Goal: Task Accomplishment & Management: Manage account settings

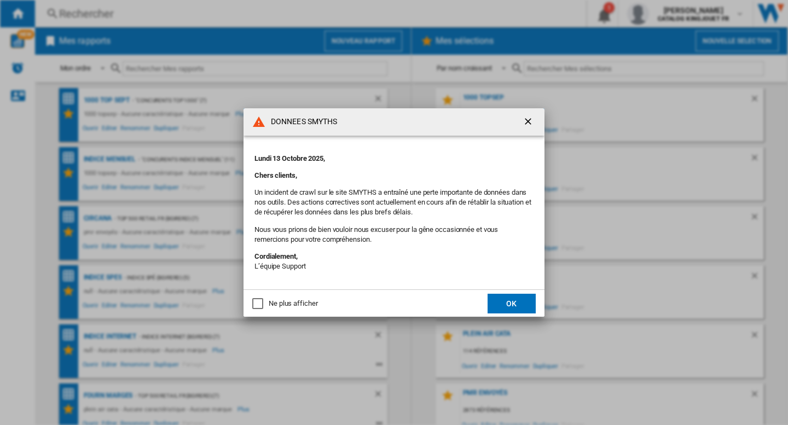
click at [514, 300] on button "OK" at bounding box center [511, 304] width 48 height 20
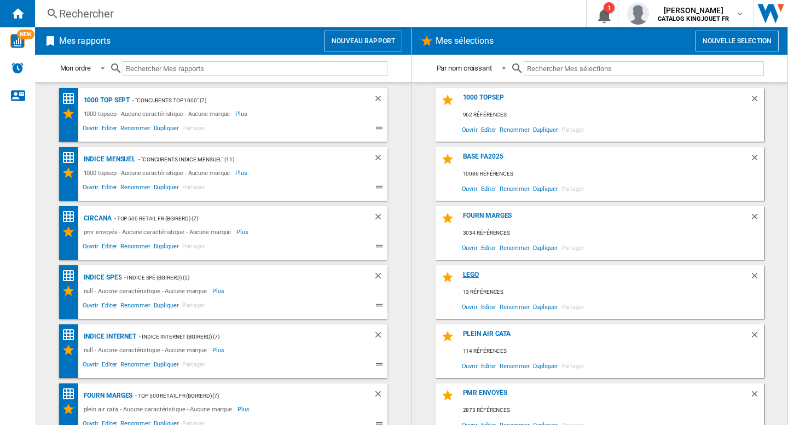
scroll to position [71, 0]
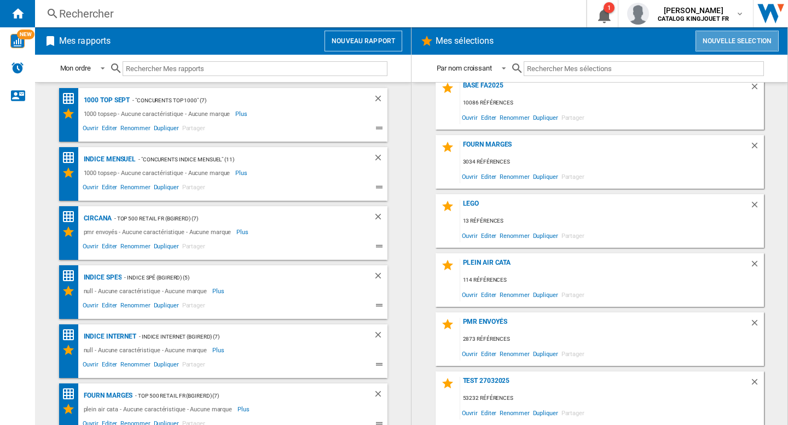
click at [726, 38] on button "Nouvelle selection" at bounding box center [736, 41] width 83 height 21
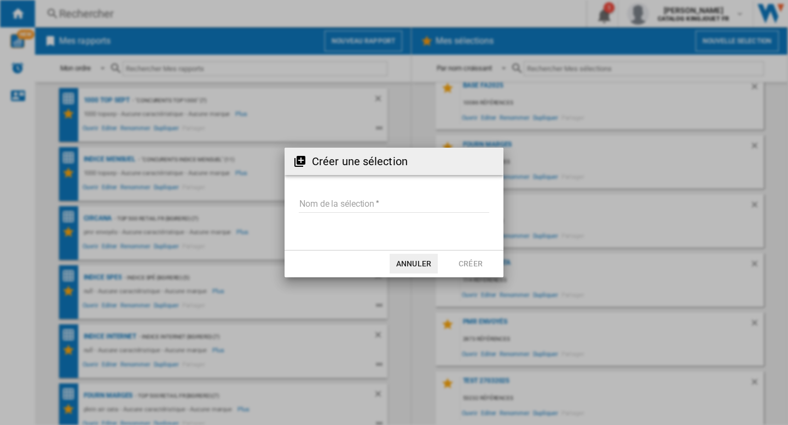
click at [368, 212] on input "Nom de la sélection" at bounding box center [394, 204] width 190 height 16
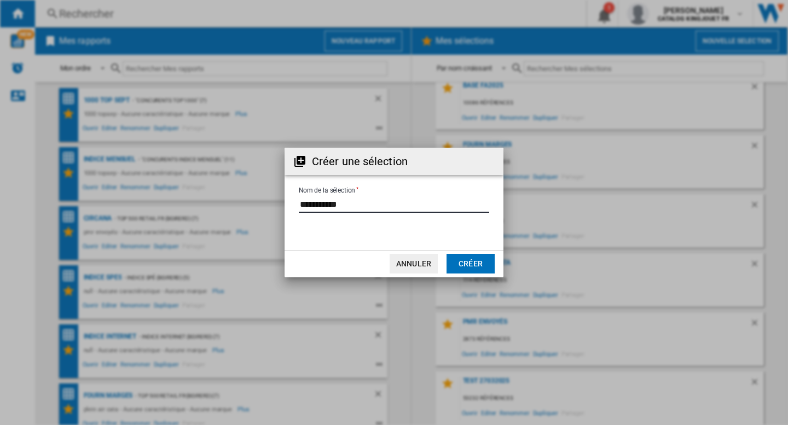
type input "**********"
click at [473, 260] on button "Créer" at bounding box center [470, 264] width 48 height 20
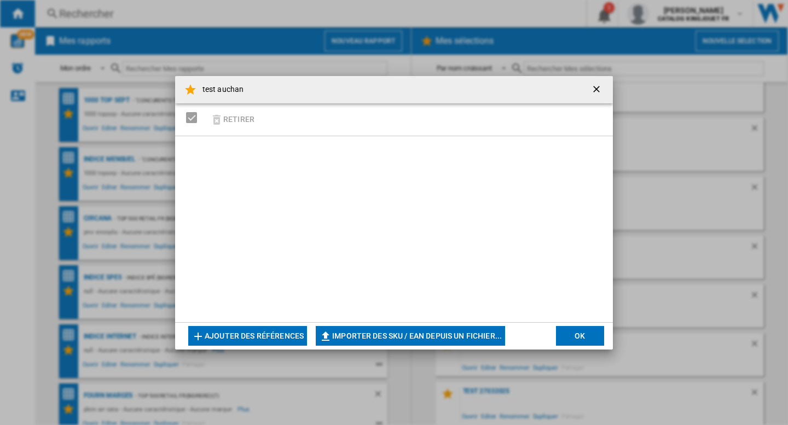
scroll to position [99, 0]
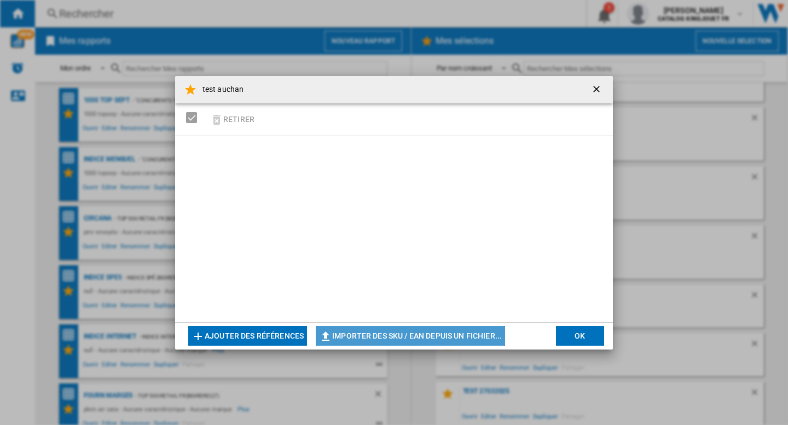
click at [361, 332] on button "Importer des SKU / EAN depuis un fichier..." at bounding box center [410, 336] width 189 height 20
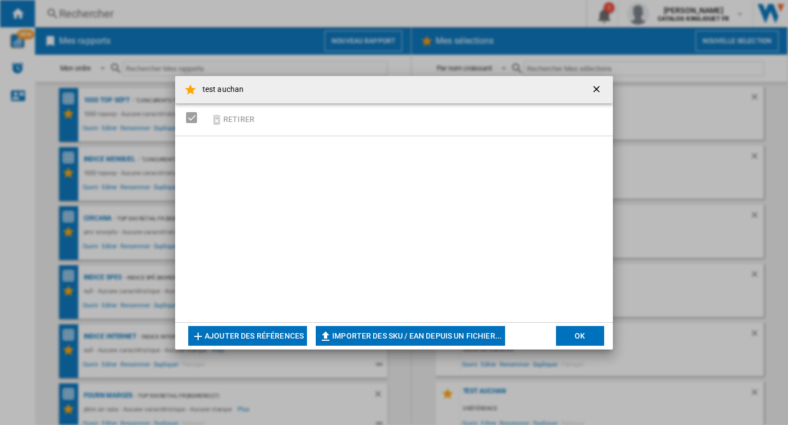
scroll to position [130, 0]
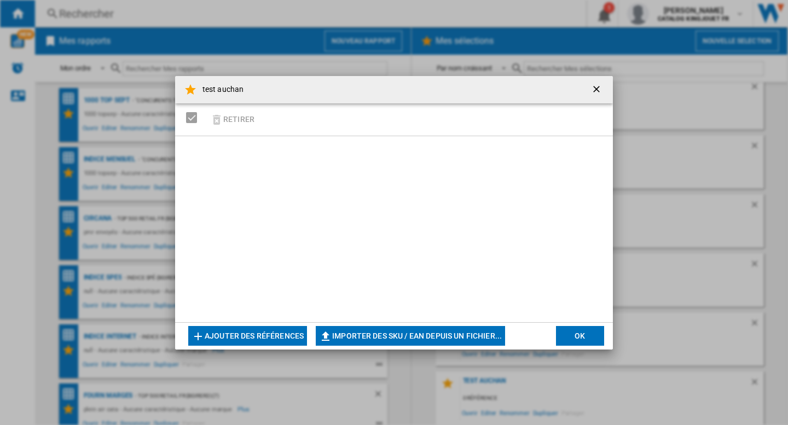
type input "**********"
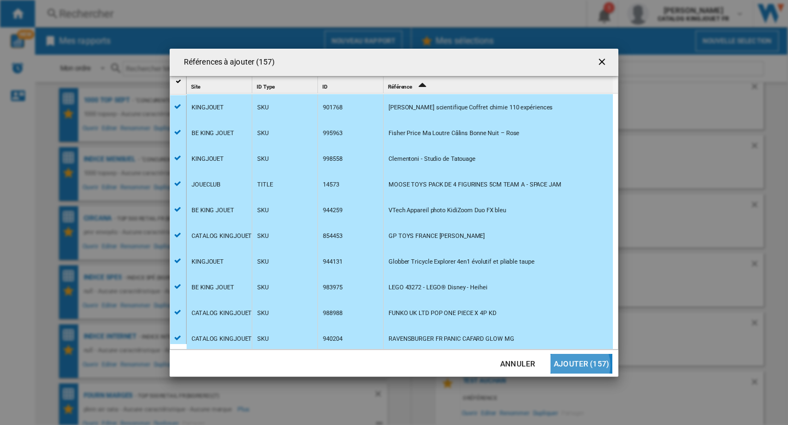
click at [578, 365] on button "Ajouter (157)" at bounding box center [581, 364] width 62 height 20
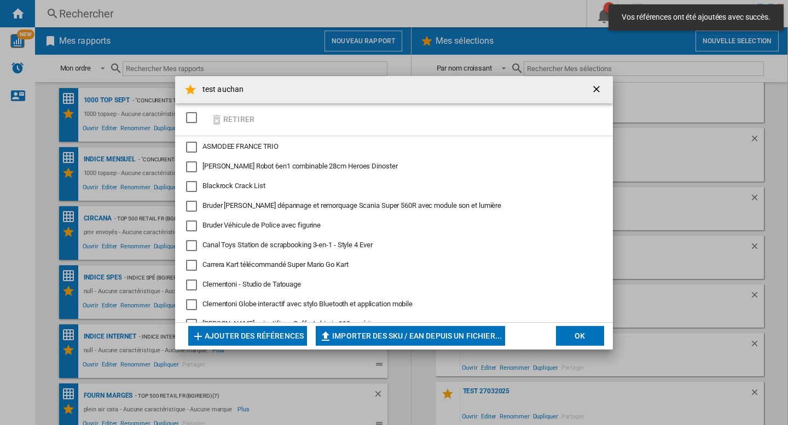
scroll to position [89, 0]
click at [571, 334] on button "OK" at bounding box center [580, 336] width 48 height 20
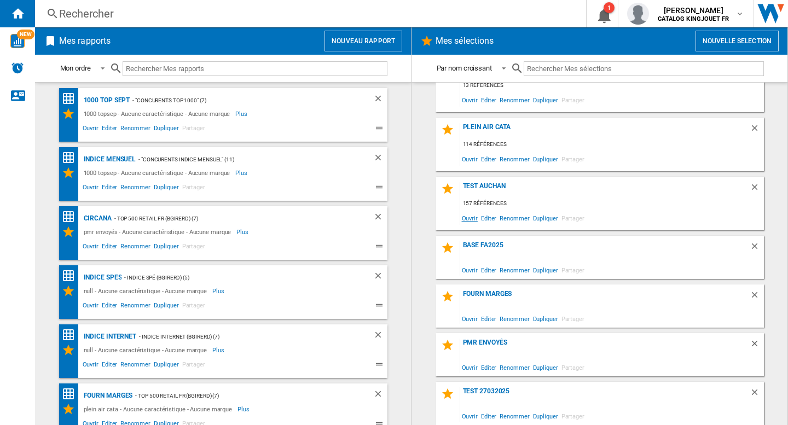
click at [468, 217] on span "Ouvrir" at bounding box center [469, 218] width 19 height 15
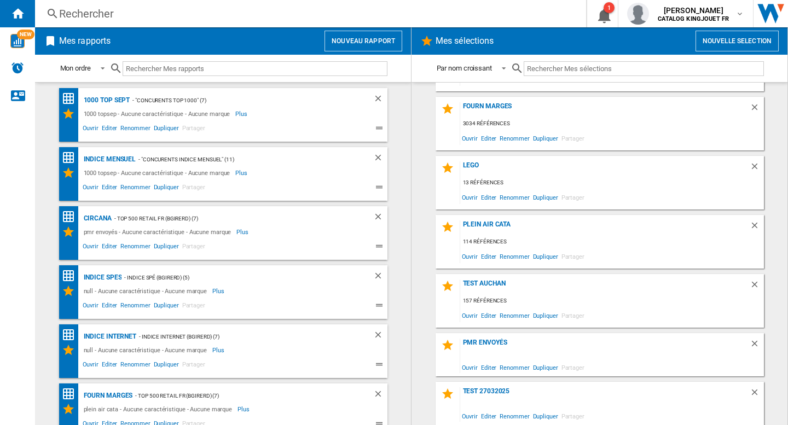
scroll to position [120, 0]
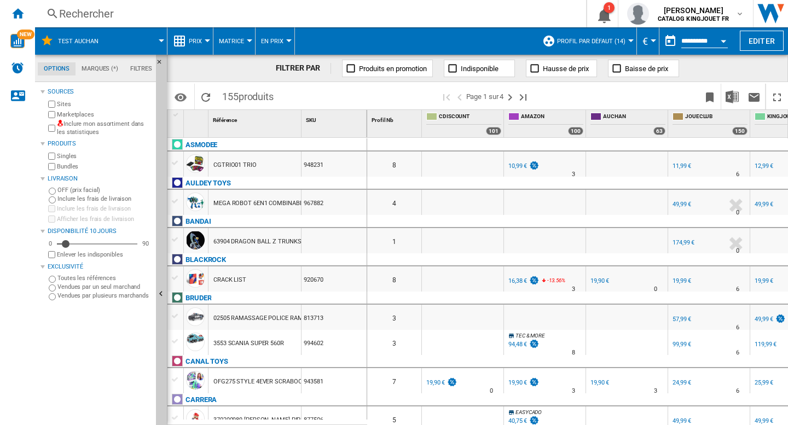
click at [598, 45] on button "Profil par défaut (14)" at bounding box center [594, 40] width 74 height 27
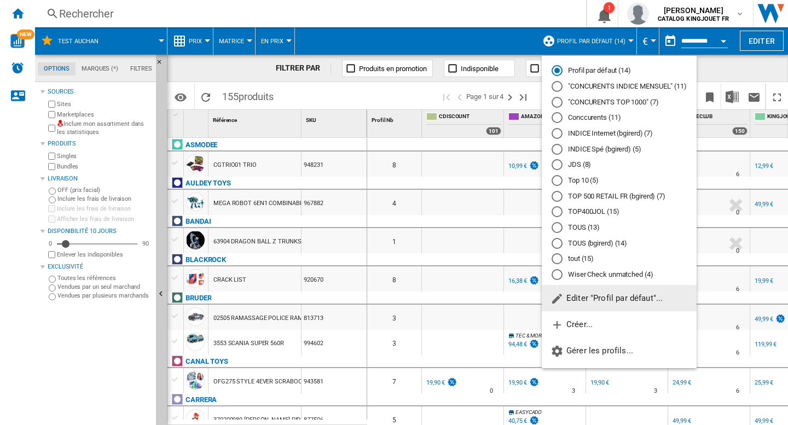
click at [494, 33] on md-backdrop at bounding box center [394, 212] width 788 height 425
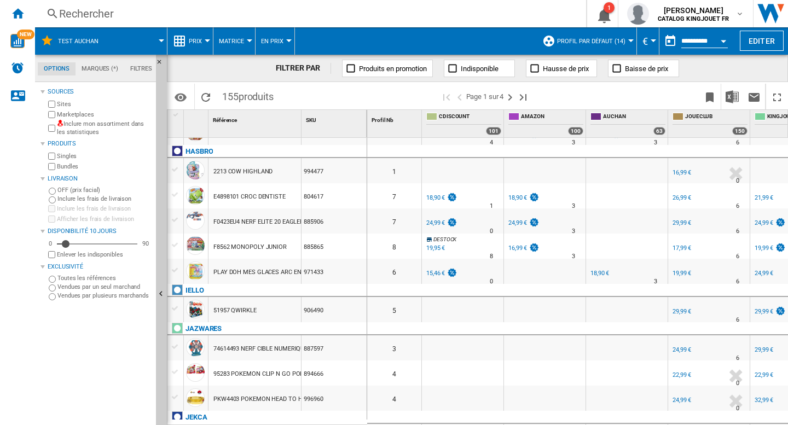
scroll to position [1203, 0]
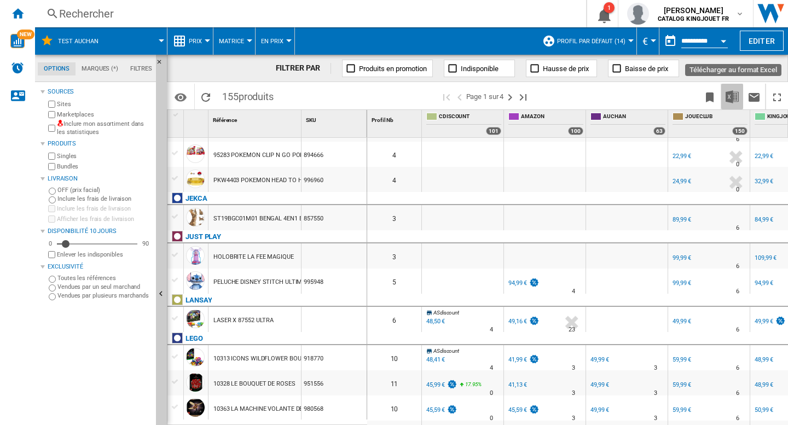
click at [734, 94] on img "Télécharger au format Excel" at bounding box center [731, 96] width 13 height 13
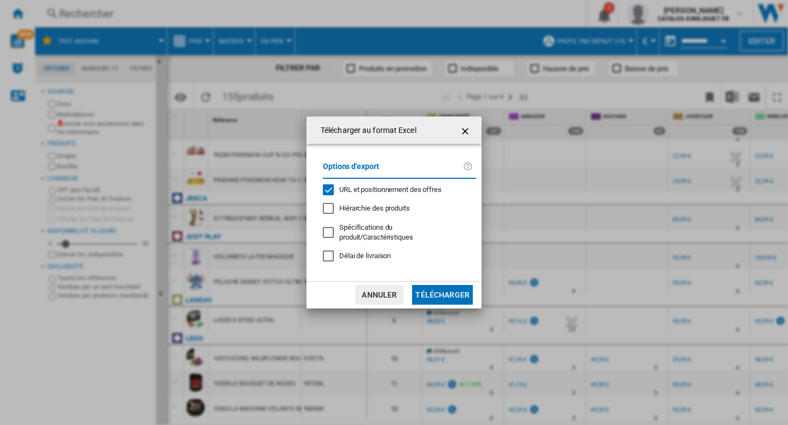
click at [364, 186] on div "Options d'export URL et positionnement des offres Hiérarchie des produits Spéci…" at bounding box center [399, 212] width 164 height 115
click at [364, 193] on span "URL et positionnement des offres" at bounding box center [390, 189] width 102 height 8
click at [429, 290] on button "Télécharger" at bounding box center [442, 295] width 61 height 20
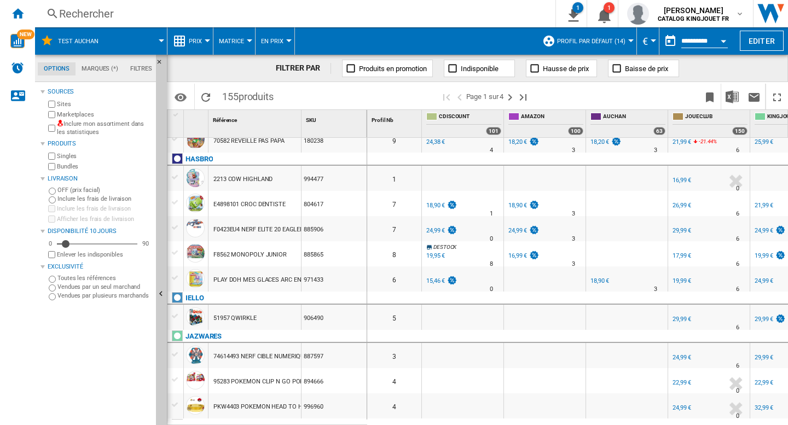
scroll to position [922, 0]
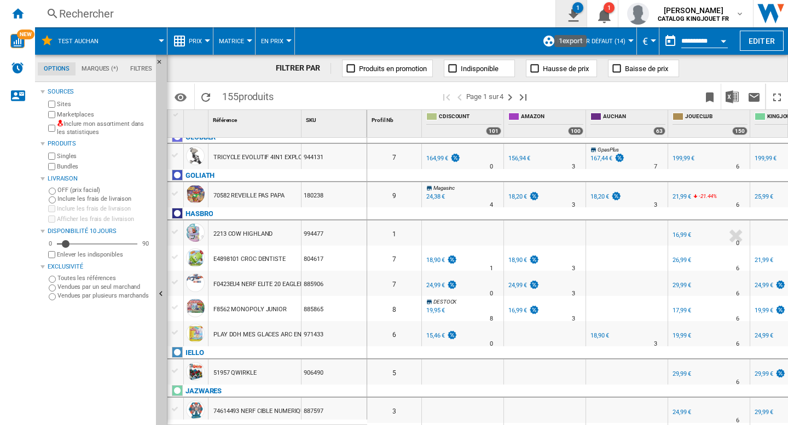
click at [578, 13] on button "1" at bounding box center [571, 13] width 31 height 27
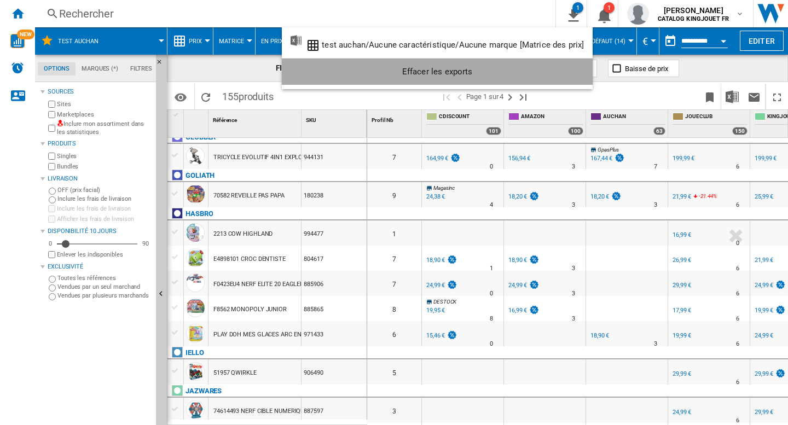
click at [457, 74] on div "Effacer les exports" at bounding box center [436, 72] width 293 height 20
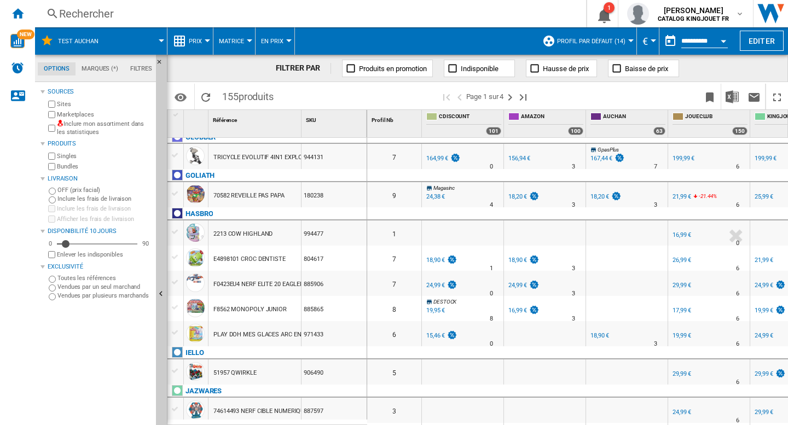
click at [593, 42] on span "Profil par défaut (14)" at bounding box center [591, 41] width 68 height 7
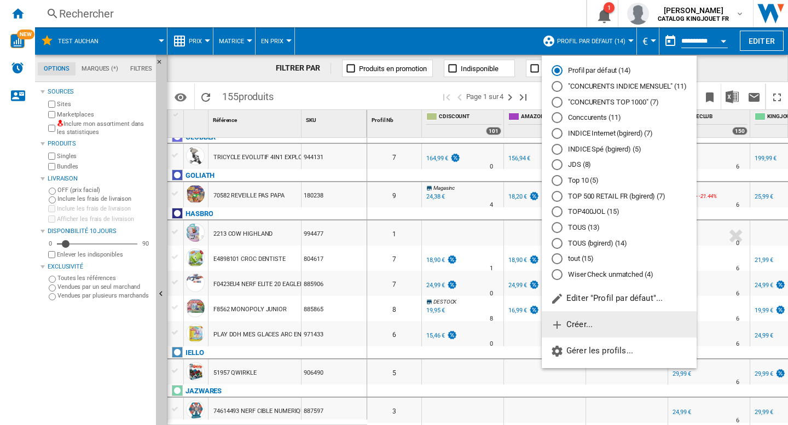
click at [584, 334] on button "Créer..." at bounding box center [618, 324] width 155 height 26
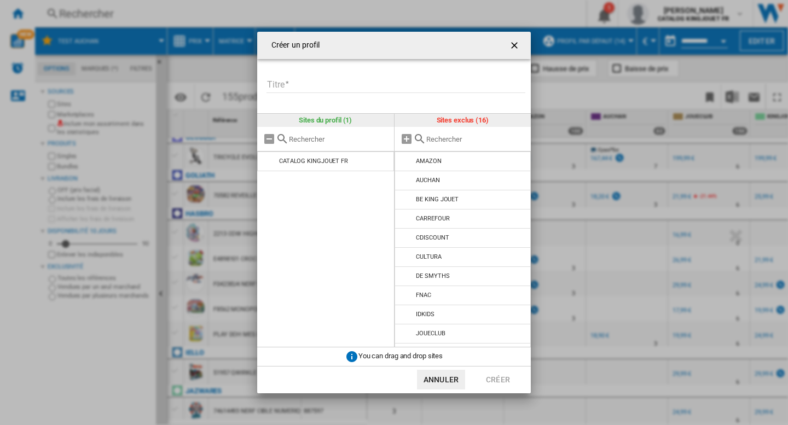
click at [353, 85] on input "Titre" at bounding box center [395, 85] width 259 height 16
type input "****"
click at [448, 142] on input "text" at bounding box center [476, 139] width 100 height 8
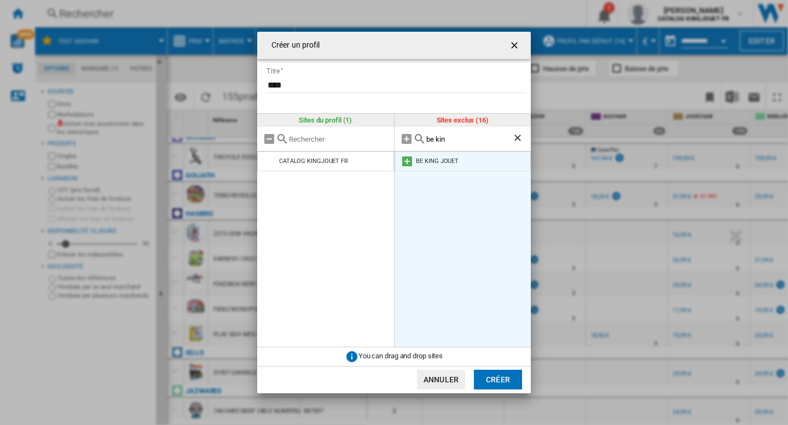
type input "be kin"
click at [403, 159] on md-icon at bounding box center [406, 161] width 13 height 13
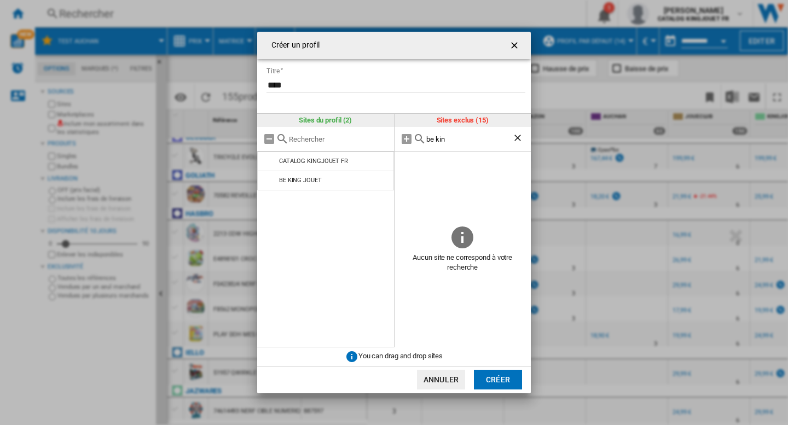
click at [516, 139] on ng-md-icon "Effacer la recherche" at bounding box center [518, 138] width 13 height 13
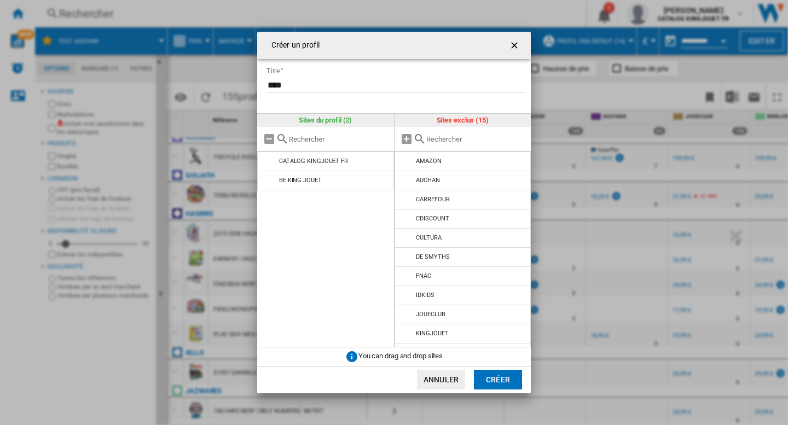
click at [470, 143] on input "text" at bounding box center [476, 139] width 100 height 8
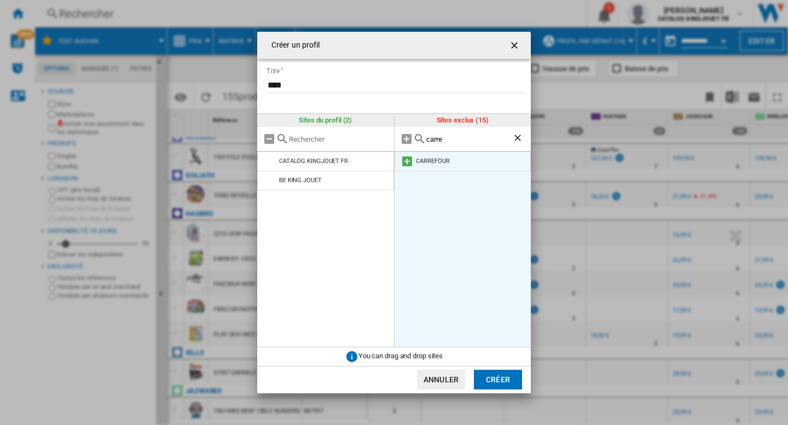
type input "carre"
click at [407, 162] on md-icon at bounding box center [406, 161] width 13 height 13
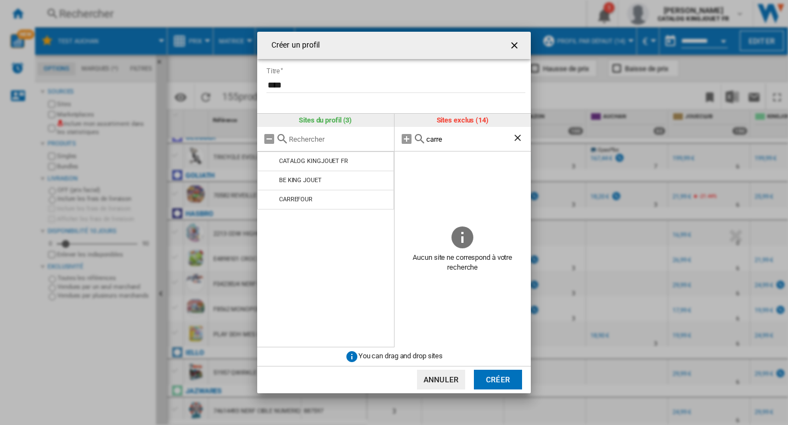
click at [522, 136] on ng-md-icon "Effacer la recherche" at bounding box center [518, 138] width 13 height 13
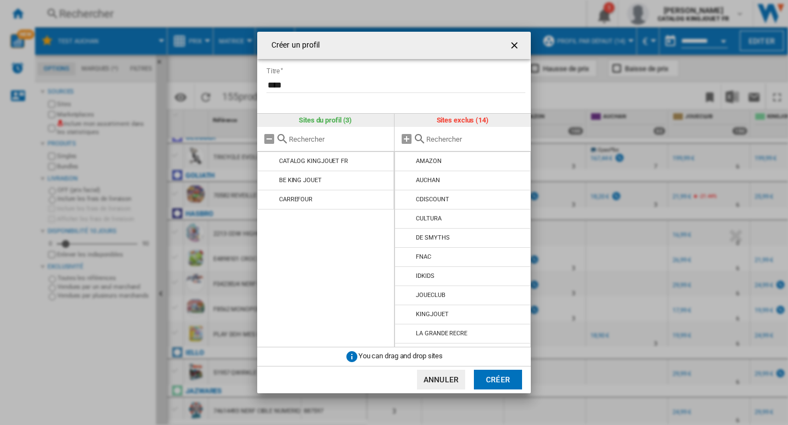
click at [469, 142] on input "text" at bounding box center [476, 139] width 100 height 8
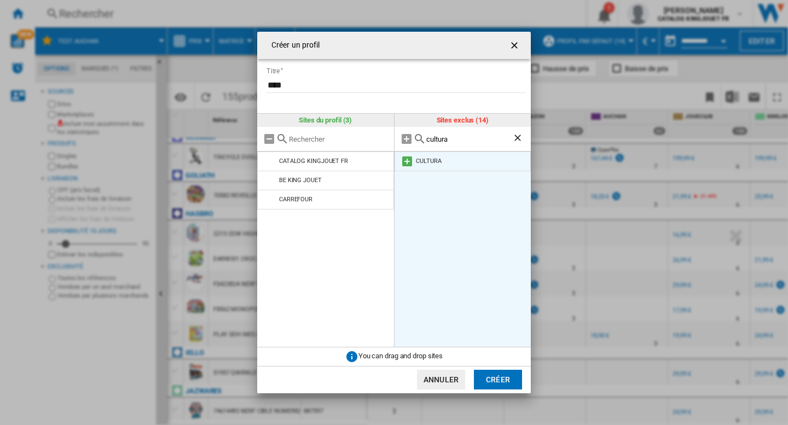
type input "cultura"
click at [407, 160] on md-icon at bounding box center [406, 161] width 13 height 13
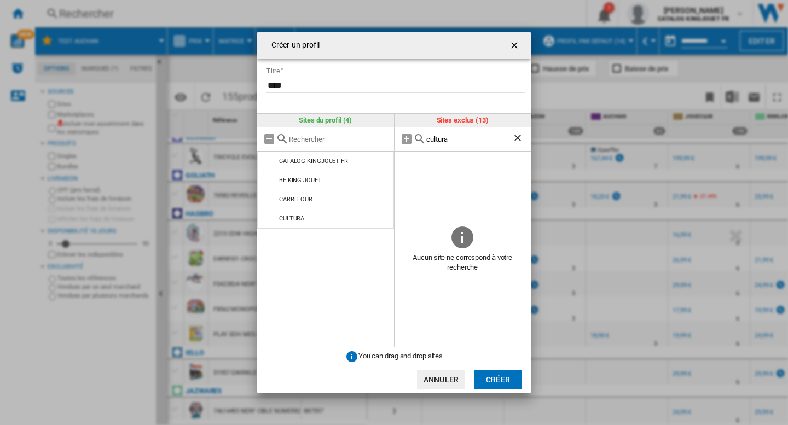
click at [516, 135] on ng-md-icon "Effacer la recherche" at bounding box center [518, 138] width 13 height 13
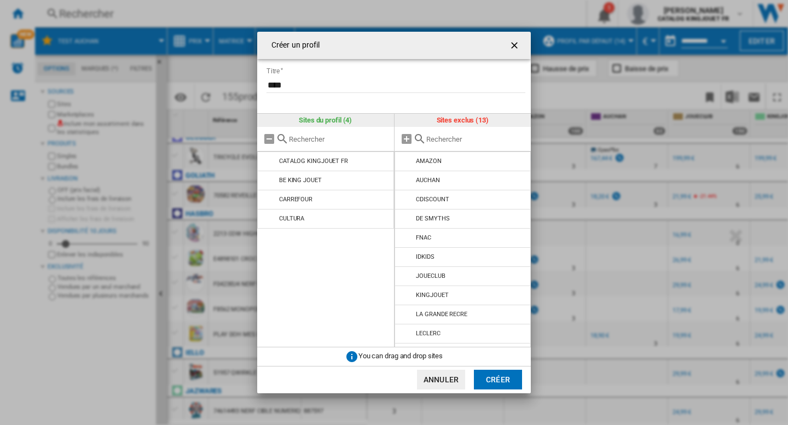
click at [486, 142] on input "text" at bounding box center [476, 139] width 100 height 8
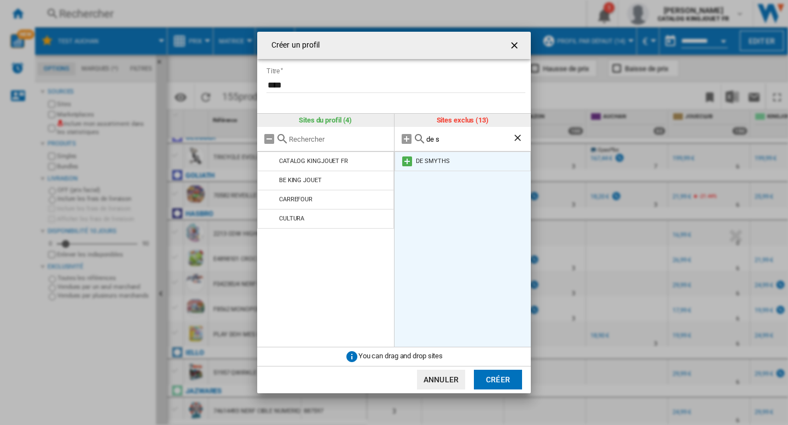
type input "de s"
click at [411, 162] on md-icon at bounding box center [406, 161] width 13 height 13
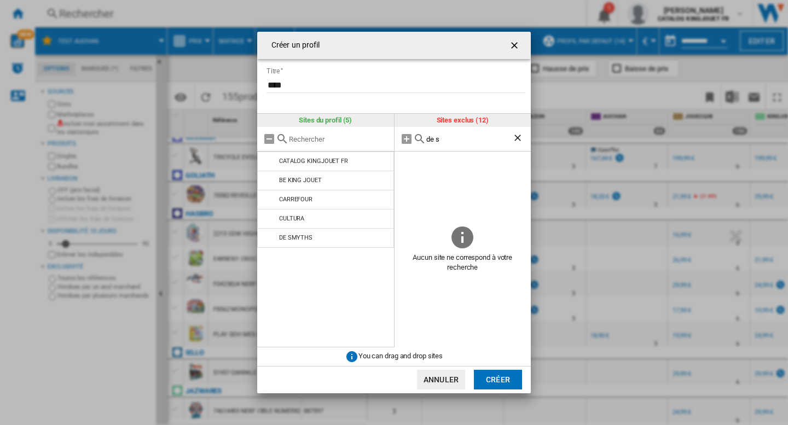
click at [515, 139] on ng-md-icon "Effacer la recherche" at bounding box center [518, 138] width 13 height 13
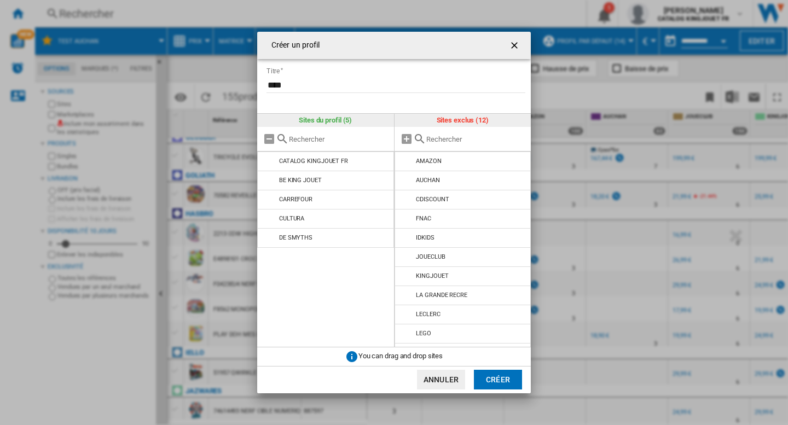
click at [429, 142] on input "text" at bounding box center [476, 139] width 100 height 8
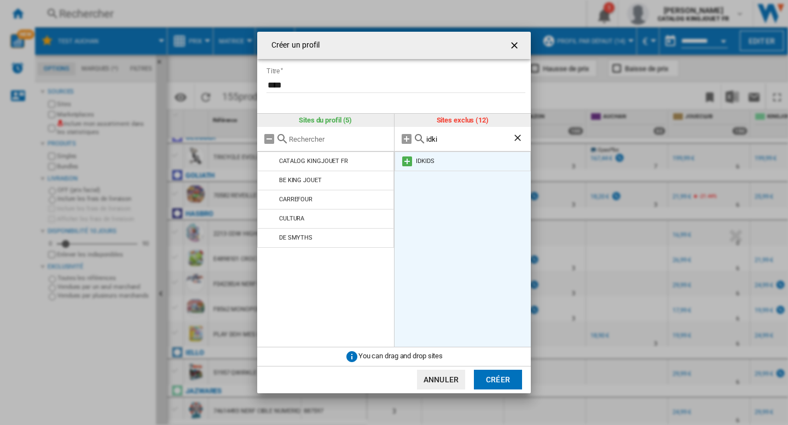
type input "idki"
click at [407, 162] on md-icon at bounding box center [406, 161] width 13 height 13
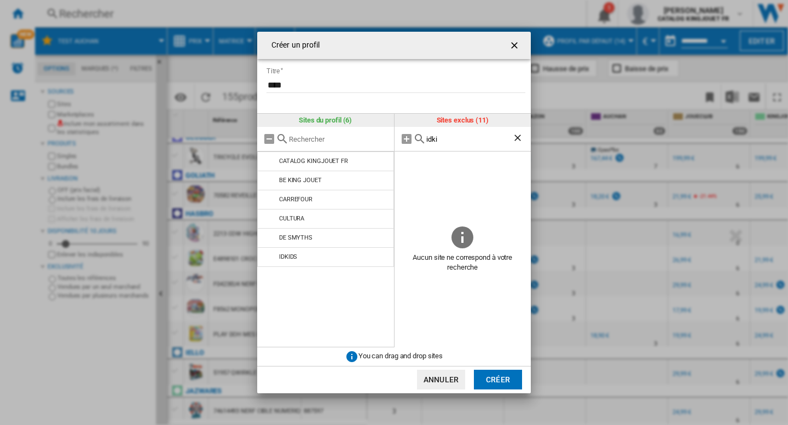
click at [523, 138] on ng-md-icon "Effacer la recherche" at bounding box center [518, 138] width 13 height 13
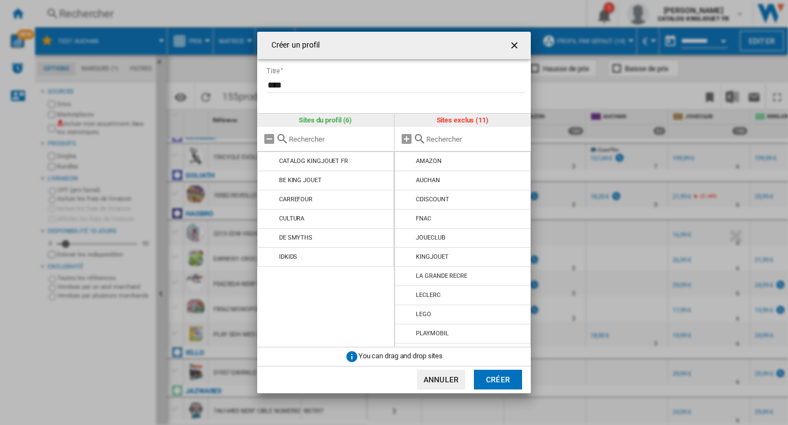
click at [440, 143] on div at bounding box center [462, 139] width 137 height 25
click at [440, 141] on input "text" at bounding box center [476, 139] width 100 height 8
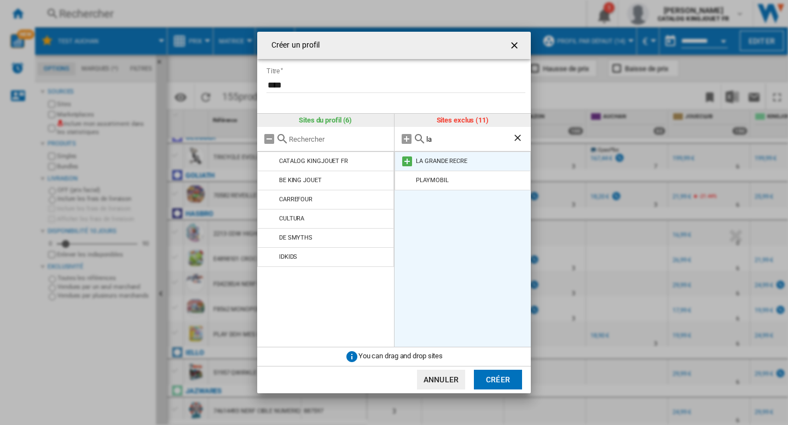
type input "la"
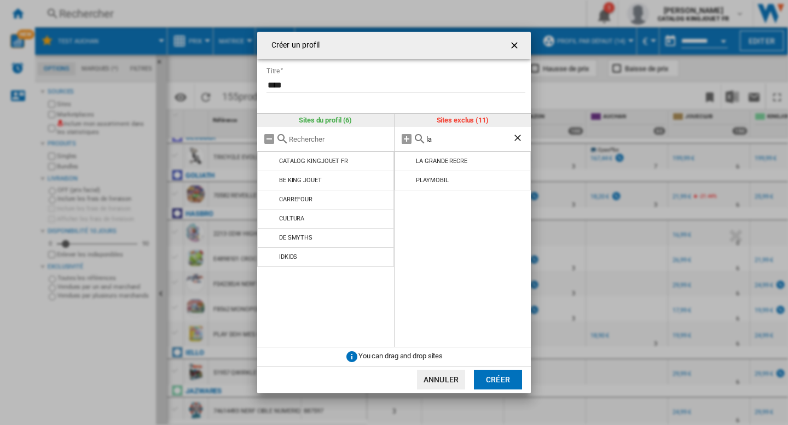
drag, startPoint x: 407, startPoint y: 162, endPoint x: 489, endPoint y: 144, distance: 84.1
click at [407, 162] on md-icon at bounding box center [406, 161] width 13 height 13
click at [518, 140] on ng-md-icon "Effacer la recherche" at bounding box center [518, 138] width 13 height 13
click at [440, 138] on input "text" at bounding box center [476, 139] width 100 height 8
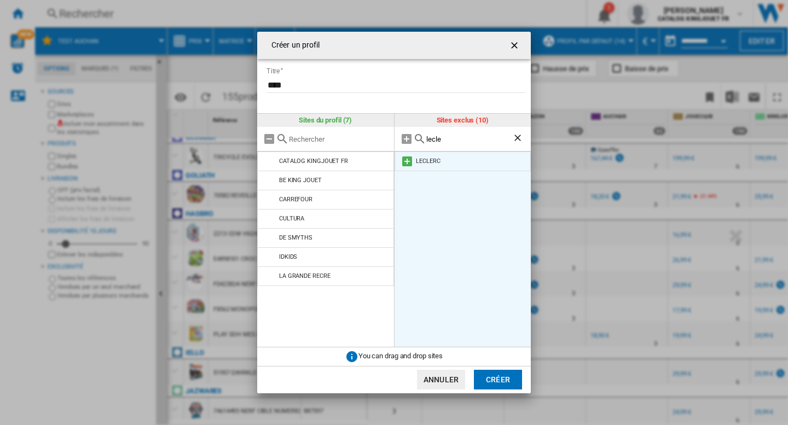
type input "lecle"
click at [405, 161] on md-icon at bounding box center [406, 161] width 13 height 13
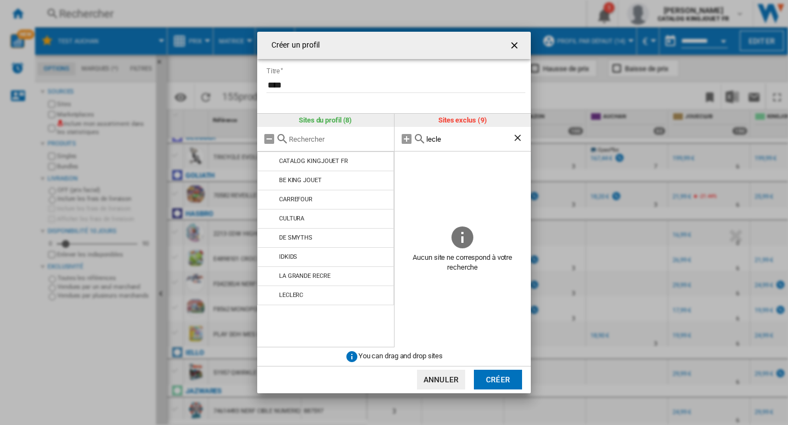
click at [524, 137] on ng-md-icon "Effacer la recherche" at bounding box center [518, 138] width 13 height 13
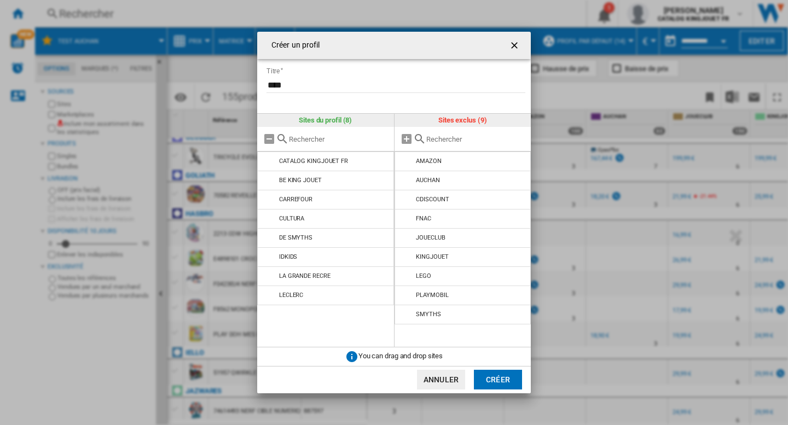
click at [471, 138] on input "text" at bounding box center [476, 139] width 100 height 8
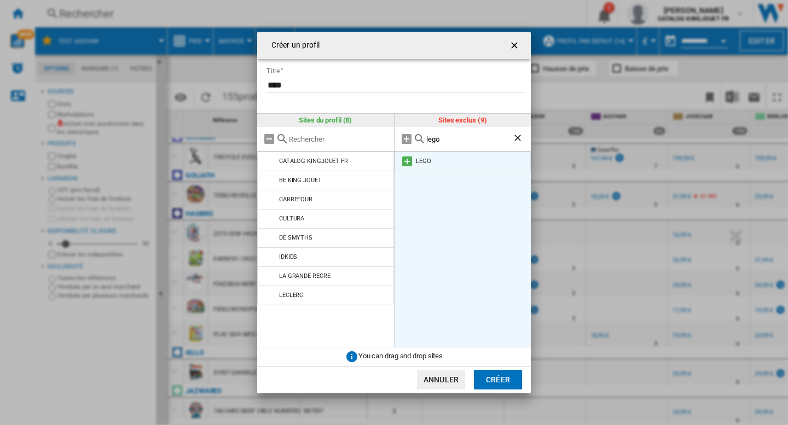
type input "lego"
click at [406, 162] on md-icon at bounding box center [406, 161] width 13 height 13
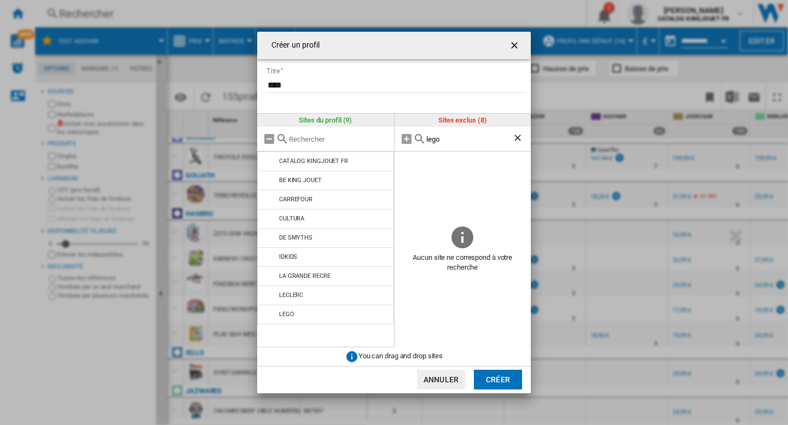
click at [517, 137] on ng-md-icon "Effacer la recherche" at bounding box center [518, 138] width 13 height 13
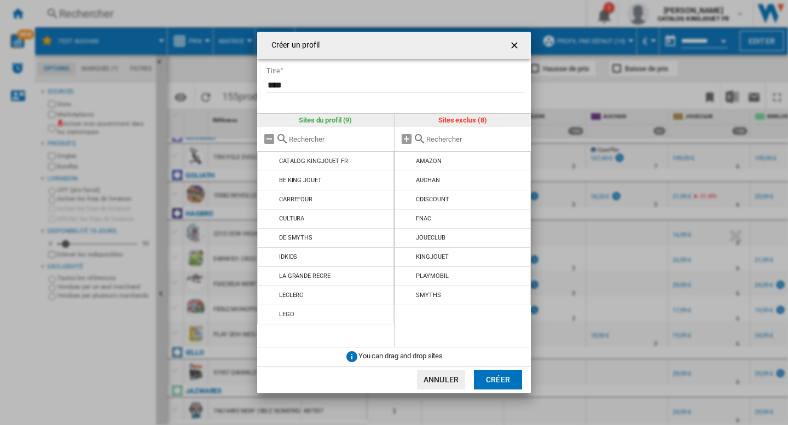
click at [474, 142] on input "text" at bounding box center [476, 139] width 100 height 8
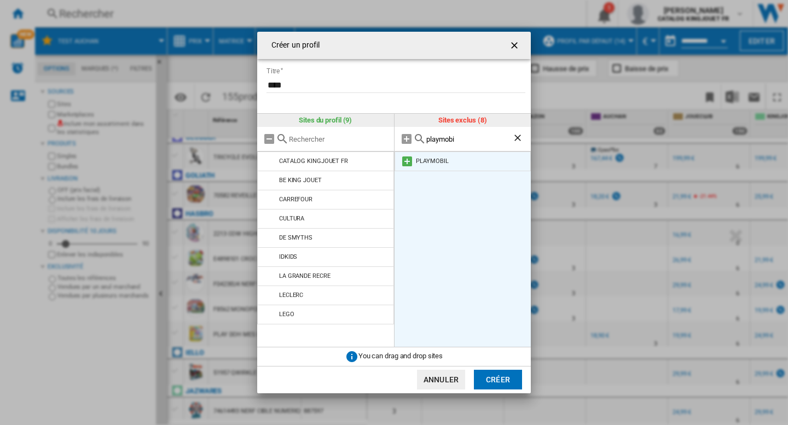
type input "playmobi"
click at [404, 162] on md-icon at bounding box center [406, 161] width 13 height 13
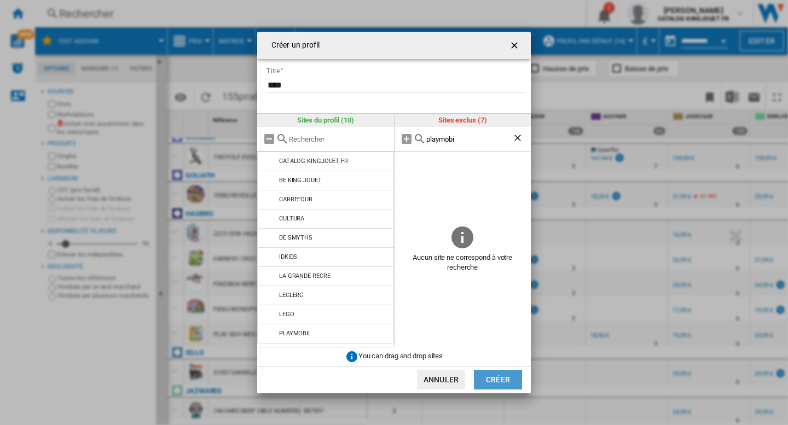
click at [500, 378] on button "Créer" at bounding box center [498, 380] width 48 height 20
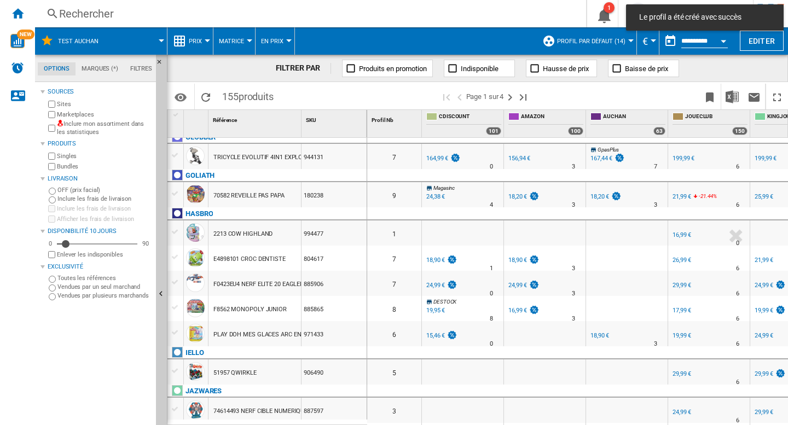
click at [622, 40] on button "Profil par défaut (14)" at bounding box center [594, 40] width 74 height 27
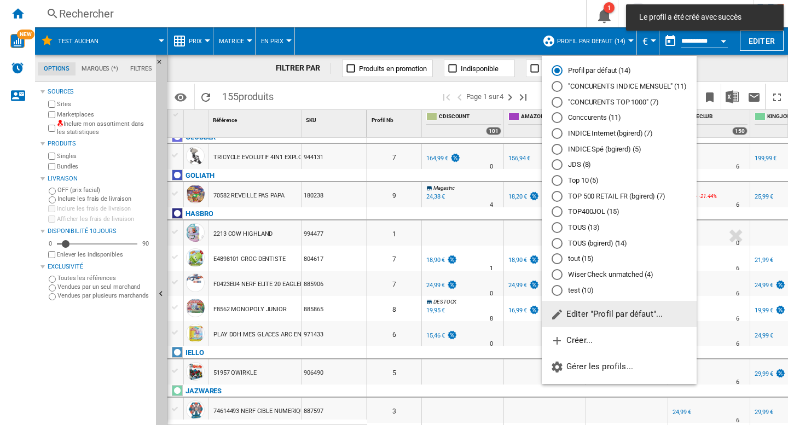
click at [574, 294] on md-radio-button "test (10)" at bounding box center [618, 290] width 135 height 10
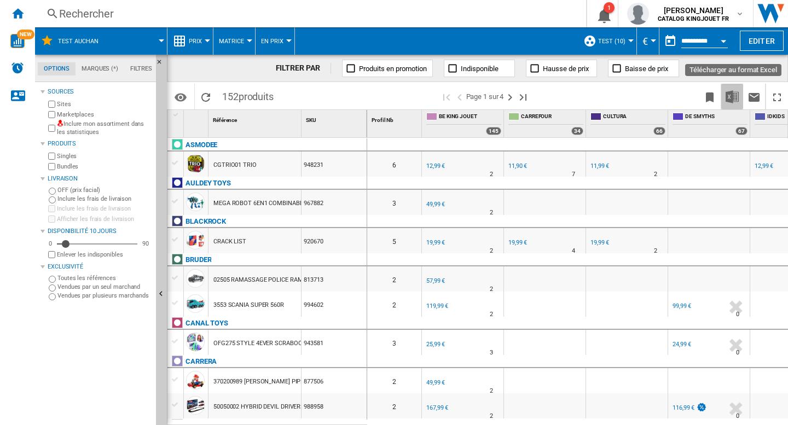
click at [734, 100] on img "Télécharger au format Excel" at bounding box center [731, 96] width 13 height 13
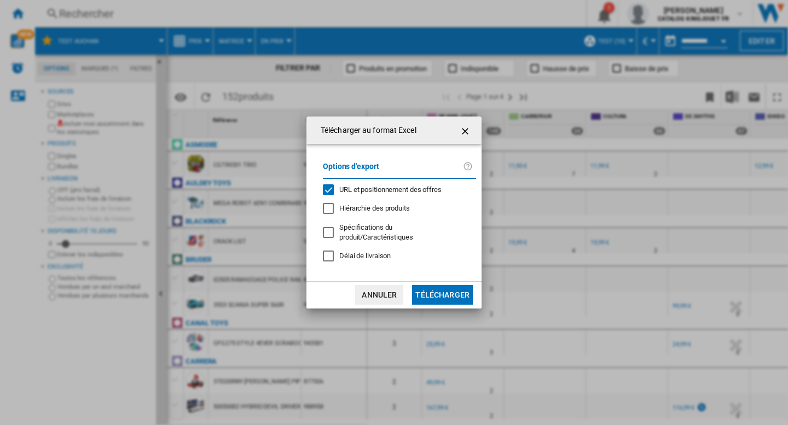
click at [372, 194] on span "URL et positionnement des offres" at bounding box center [390, 189] width 102 height 8
click at [387, 292] on button "Annuler" at bounding box center [379, 295] width 48 height 20
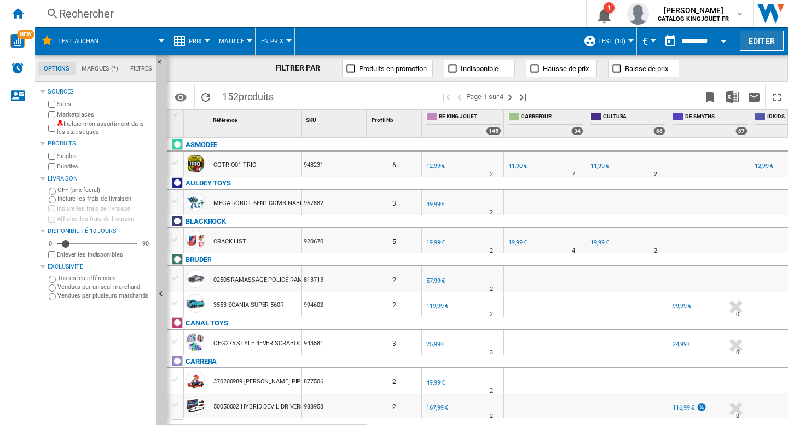
click at [756, 32] on button "Editer" at bounding box center [761, 41] width 44 height 20
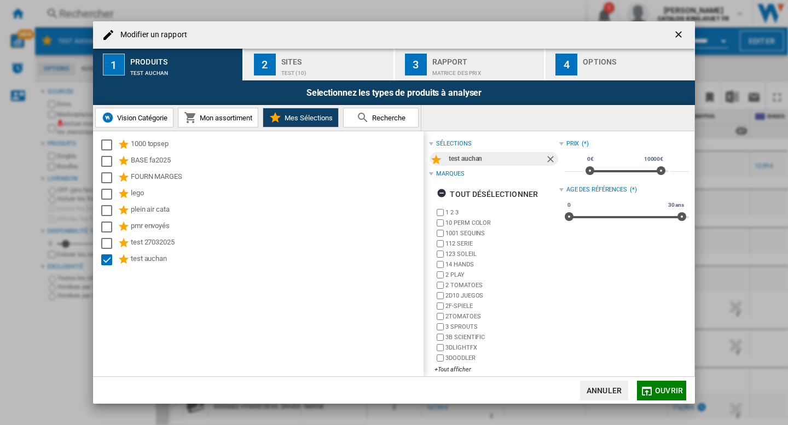
click at [474, 71] on div "Matrice des prix" at bounding box center [486, 70] width 108 height 11
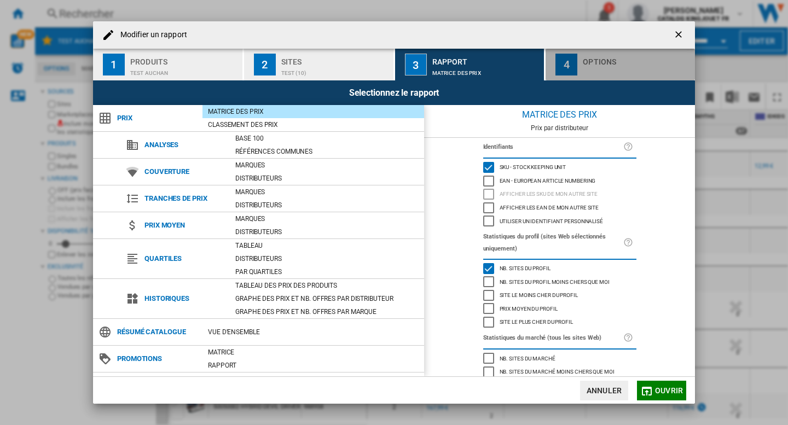
click at [624, 51] on button "4 Options" at bounding box center [619, 65] width 149 height 32
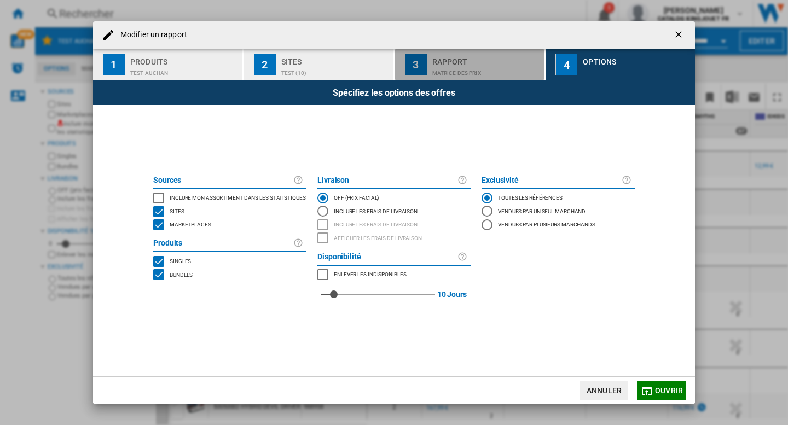
click at [457, 65] on div "Matrice des prix" at bounding box center [486, 70] width 108 height 11
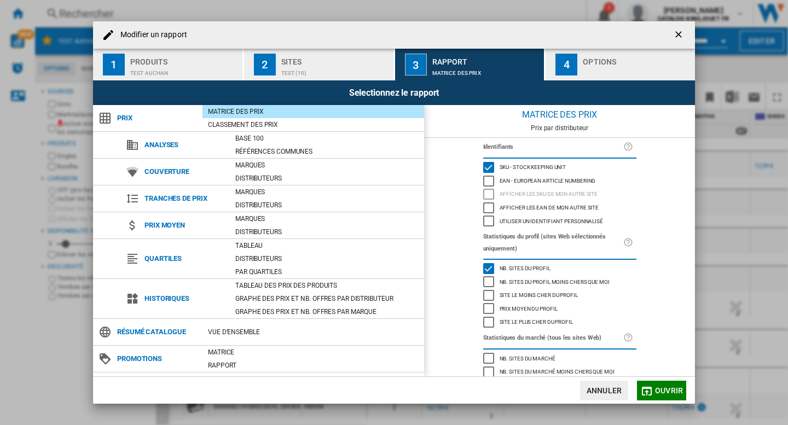
scroll to position [49, 0]
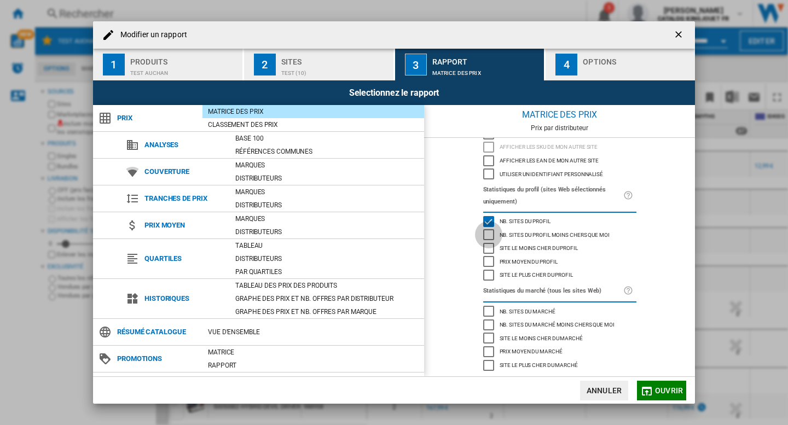
click at [483, 229] on div "Nb. sites du profil moins chers que moi" at bounding box center [488, 234] width 11 height 11
click at [487, 234] on div "Nb. sites du profil moins chers que moi" at bounding box center [488, 234] width 11 height 11
click at [485, 229] on div "Nb. sites du profil moins chers que moi" at bounding box center [488, 234] width 11 height 11
click at [491, 218] on div "Nb. sites du profil" at bounding box center [488, 221] width 11 height 11
click at [487, 231] on div "Nb. sites du profil moins chers que moi" at bounding box center [488, 234] width 11 height 11
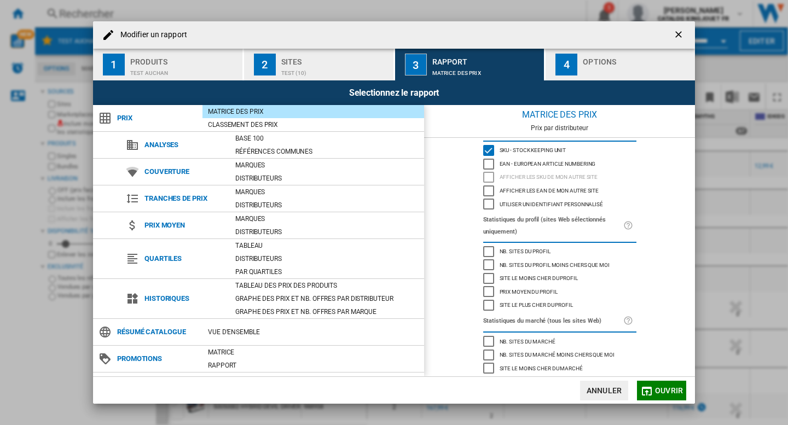
scroll to position [0, 0]
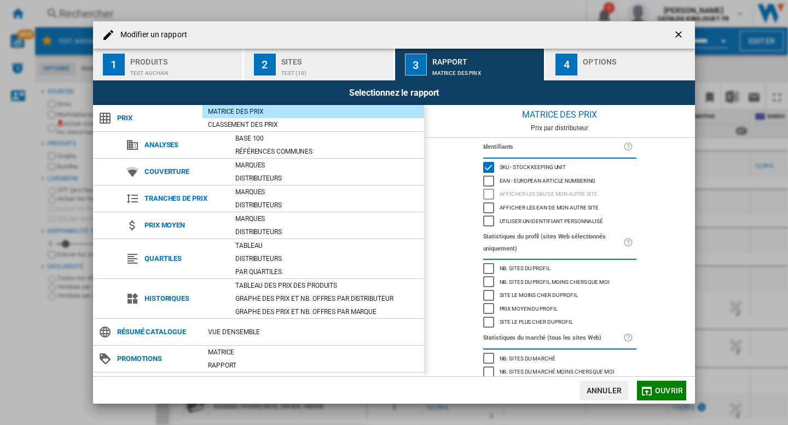
click at [662, 395] on button "Ouvrir" at bounding box center [661, 391] width 49 height 20
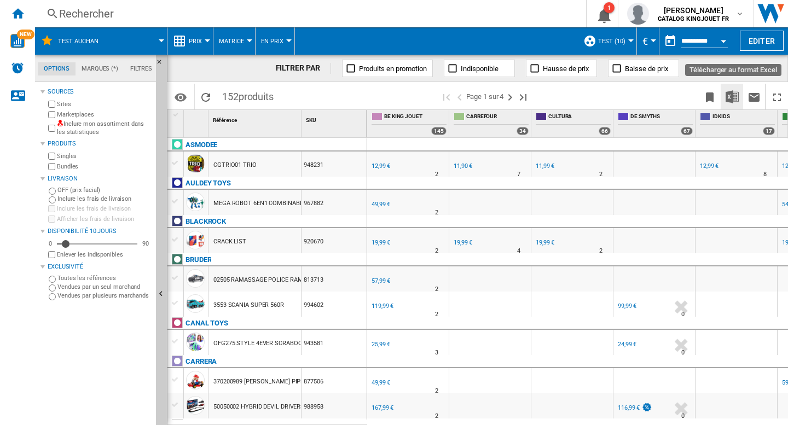
click at [729, 94] on img "Télécharger au format Excel" at bounding box center [731, 96] width 13 height 13
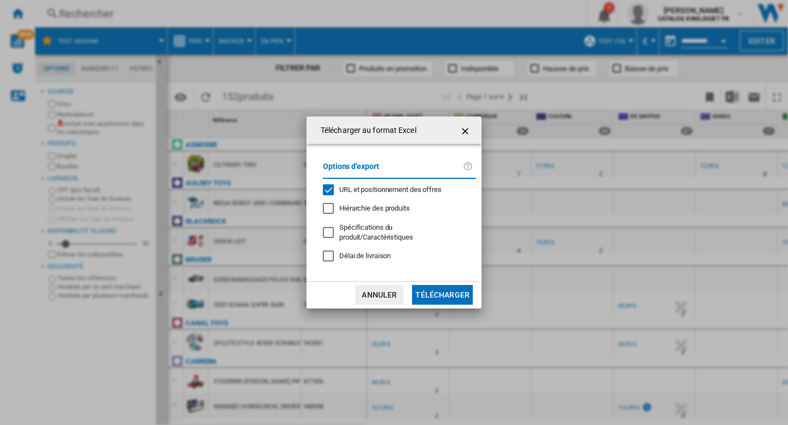
click at [396, 190] on span "URL et positionnement des offres" at bounding box center [390, 189] width 102 height 8
click at [435, 289] on button "Télécharger" at bounding box center [442, 295] width 61 height 20
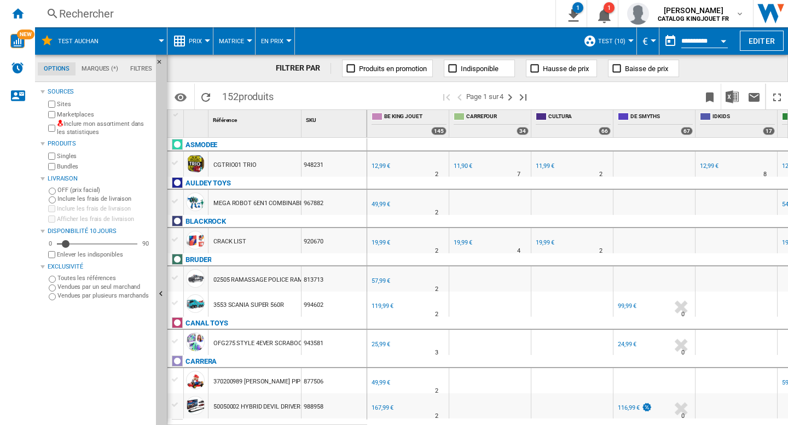
click at [623, 39] on button "test (10)" at bounding box center [614, 40] width 33 height 27
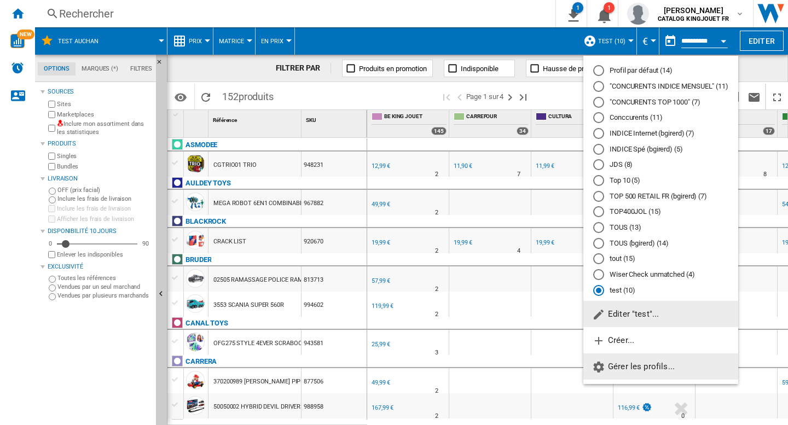
click at [634, 366] on span "Gérer les profils..." at bounding box center [633, 367] width 83 height 10
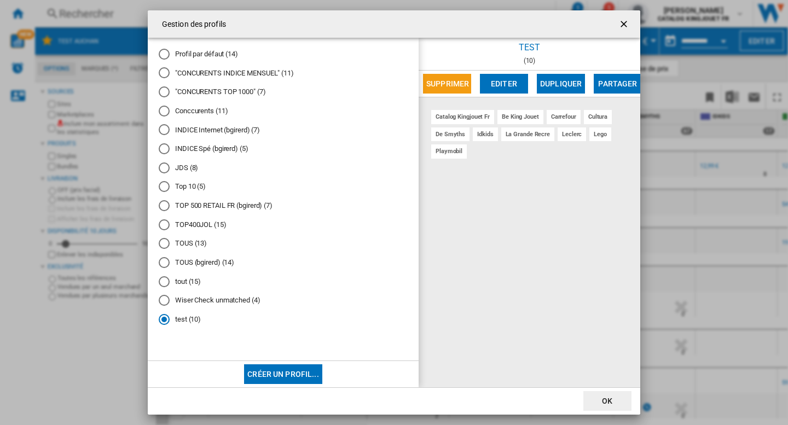
click at [447, 84] on button "Supprimer" at bounding box center [447, 84] width 48 height 20
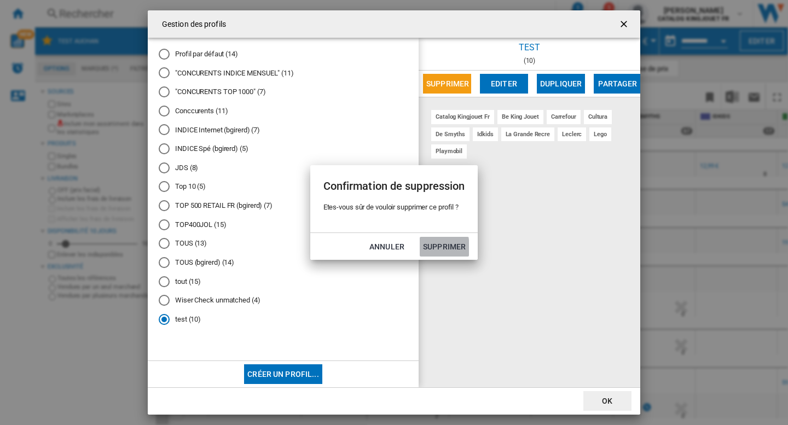
click at [433, 248] on button "Supprimer" at bounding box center [443, 247] width 49 height 20
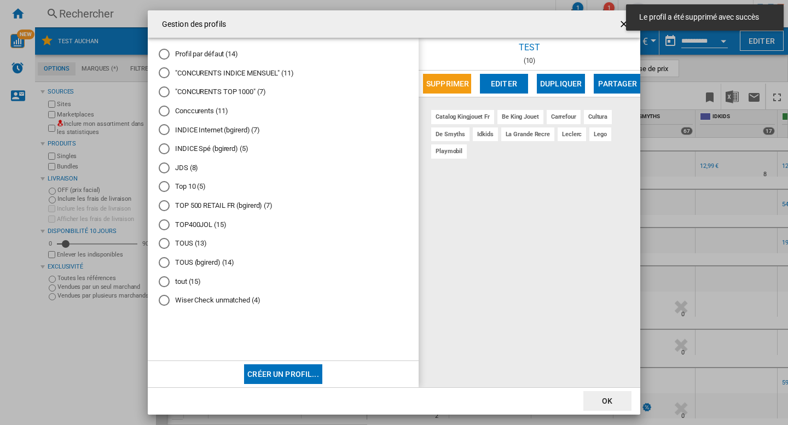
click at [623, 22] on md-toast "Le profil a été supprimé avec succès" at bounding box center [704, 17] width 166 height 35
click at [620, 22] on ng-md-icon "getI18NText('BUTTONS.CLOSE_DIALOG')" at bounding box center [624, 25] width 13 height 13
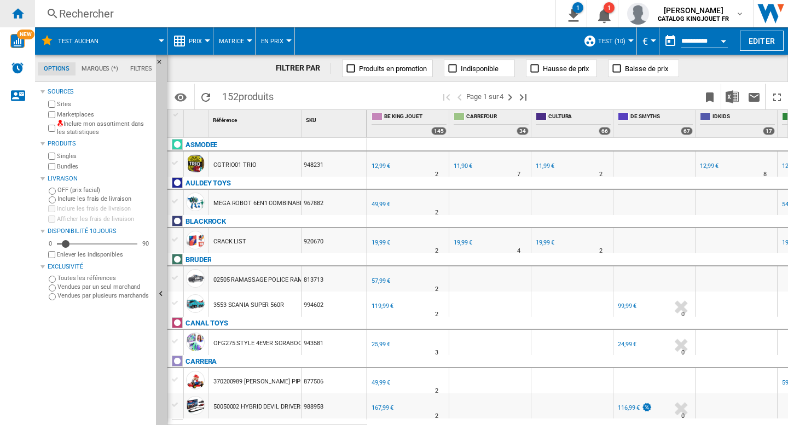
click at [22, 19] on ng-md-icon "Accueil" at bounding box center [17, 13] width 13 height 13
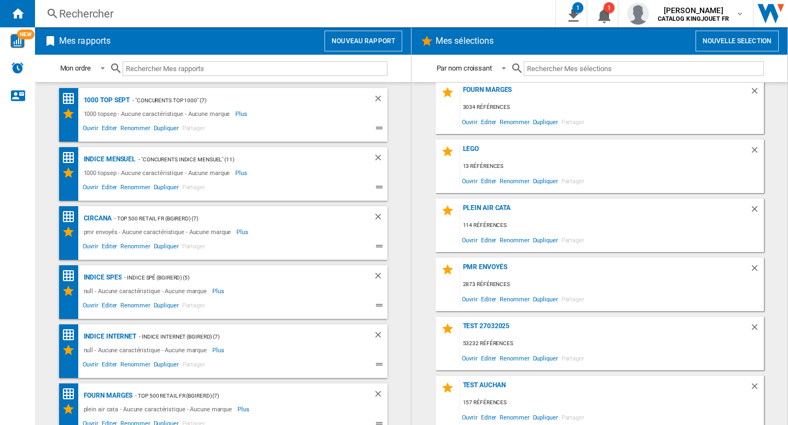
scroll to position [130, 0]
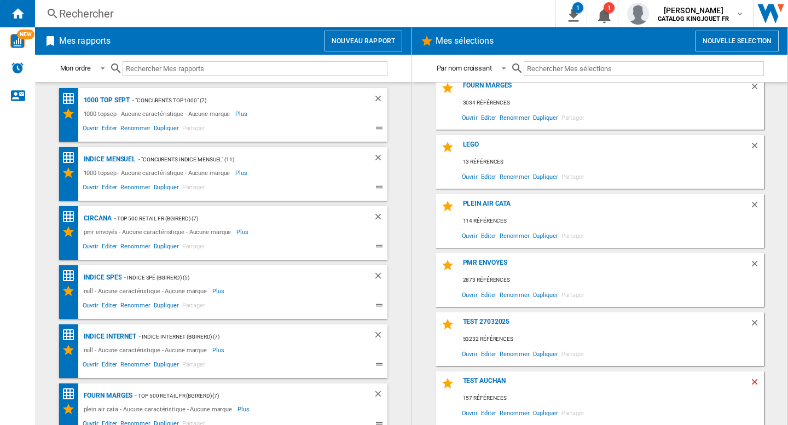
click at [754, 378] on ng-md-icon "Supprimer" at bounding box center [755, 383] width 13 height 13
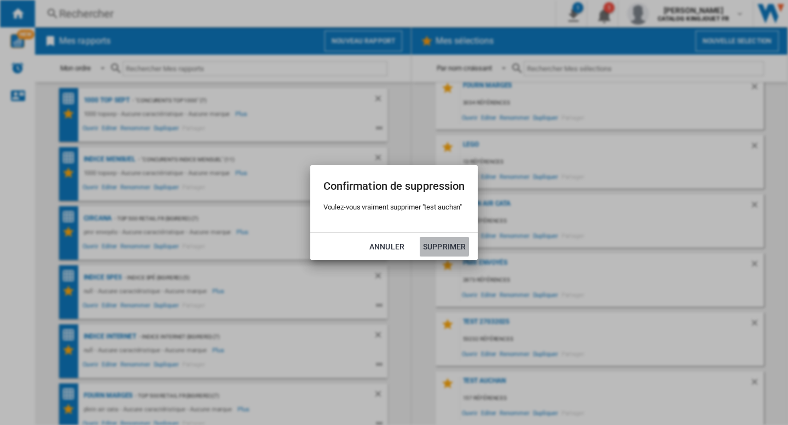
click at [443, 242] on button "Supprimer" at bounding box center [443, 247] width 49 height 20
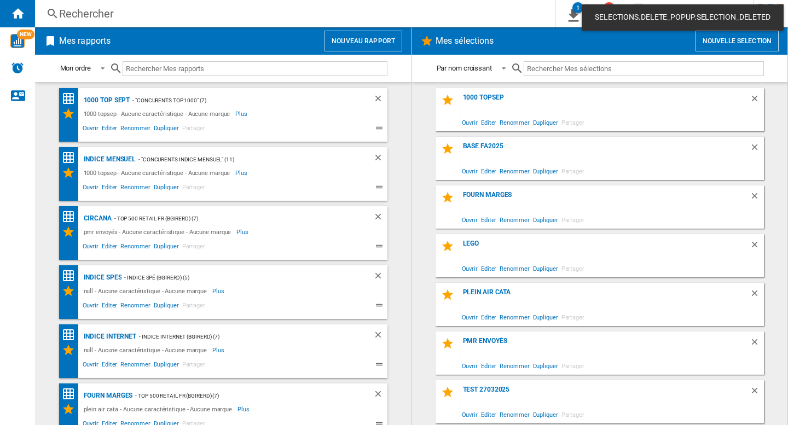
scroll to position [0, 0]
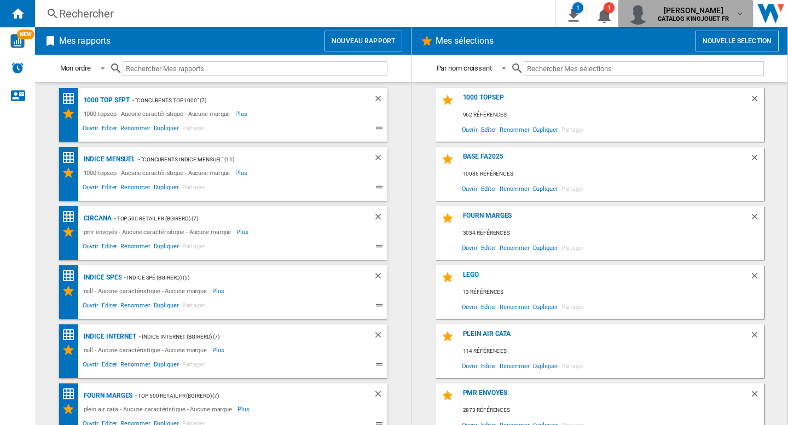
click at [695, 13] on span "[PERSON_NAME]" at bounding box center [692, 10] width 71 height 11
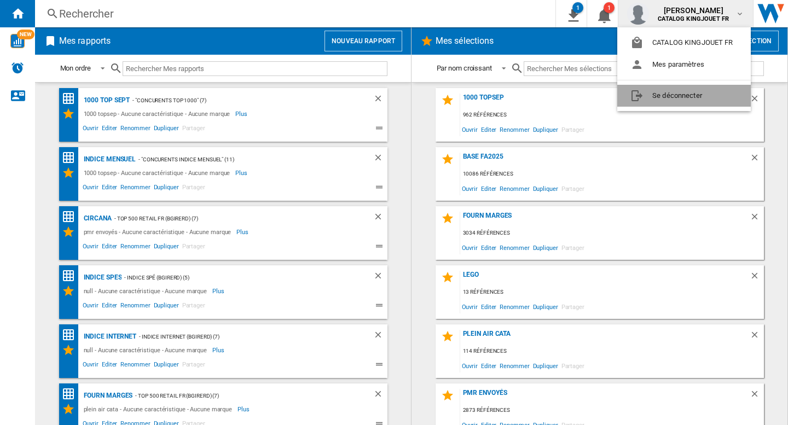
click at [670, 98] on button "Se déconnecter" at bounding box center [683, 96] width 133 height 22
